Goal: Transaction & Acquisition: Purchase product/service

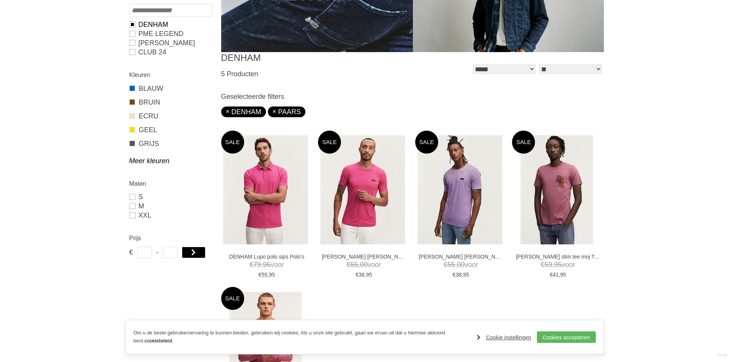
scroll to position [191, 0]
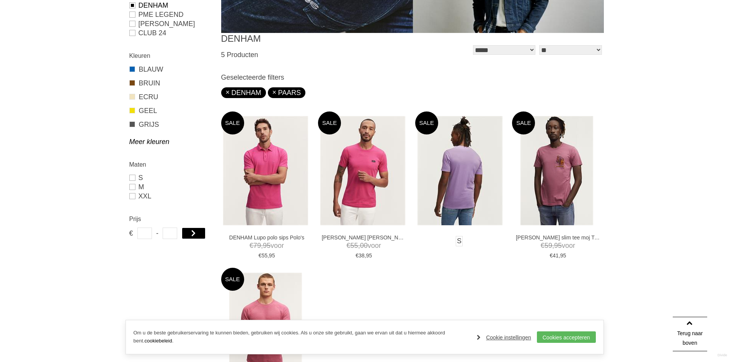
click at [455, 168] on img at bounding box center [460, 170] width 85 height 109
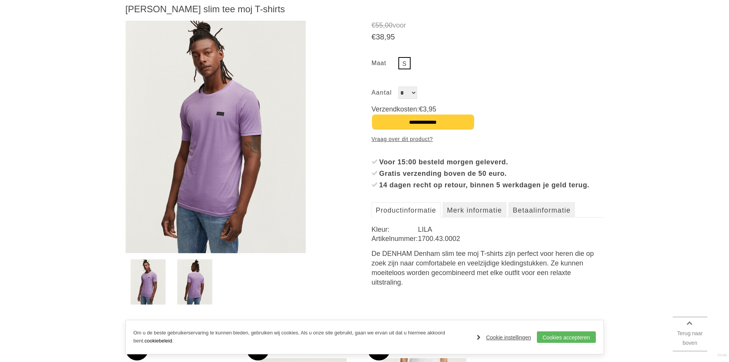
scroll to position [115, 0]
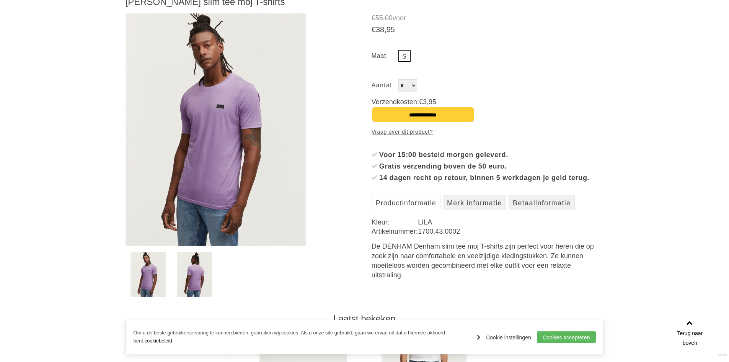
click at [245, 138] on img at bounding box center [216, 129] width 181 height 232
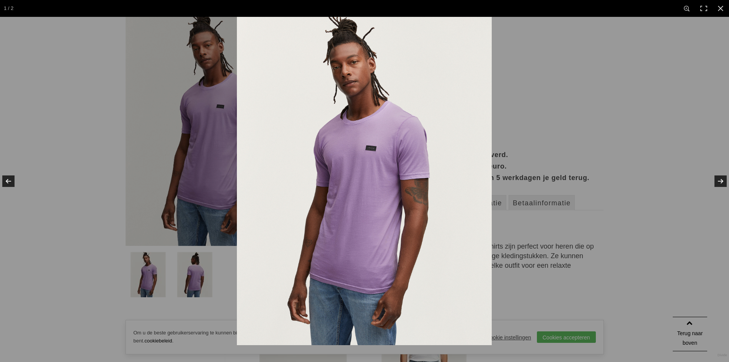
click at [349, 154] on img at bounding box center [364, 181] width 255 height 328
